Goal: Navigation & Orientation: Find specific page/section

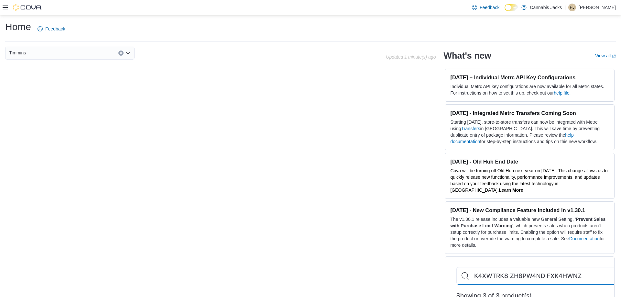
click at [602, 7] on p "[PERSON_NAME]" at bounding box center [597, 8] width 37 height 8
click at [567, 66] on span "Sign Out" at bounding box center [573, 63] width 17 height 6
